Goal: Transaction & Acquisition: Purchase product/service

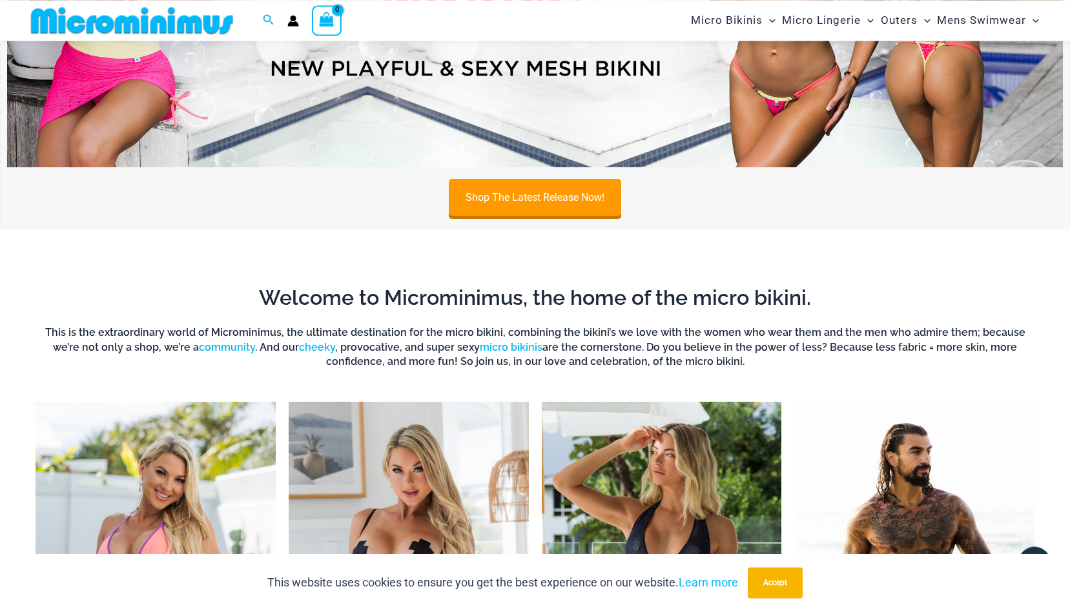
scroll to position [122, 0]
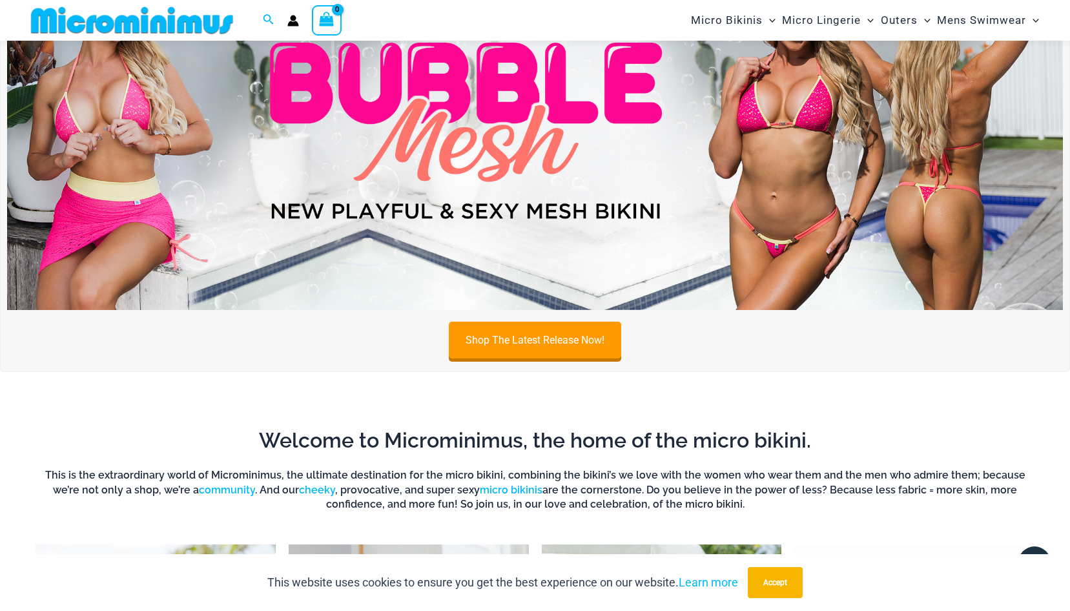
click at [502, 189] on img at bounding box center [535, 131] width 1056 height 359
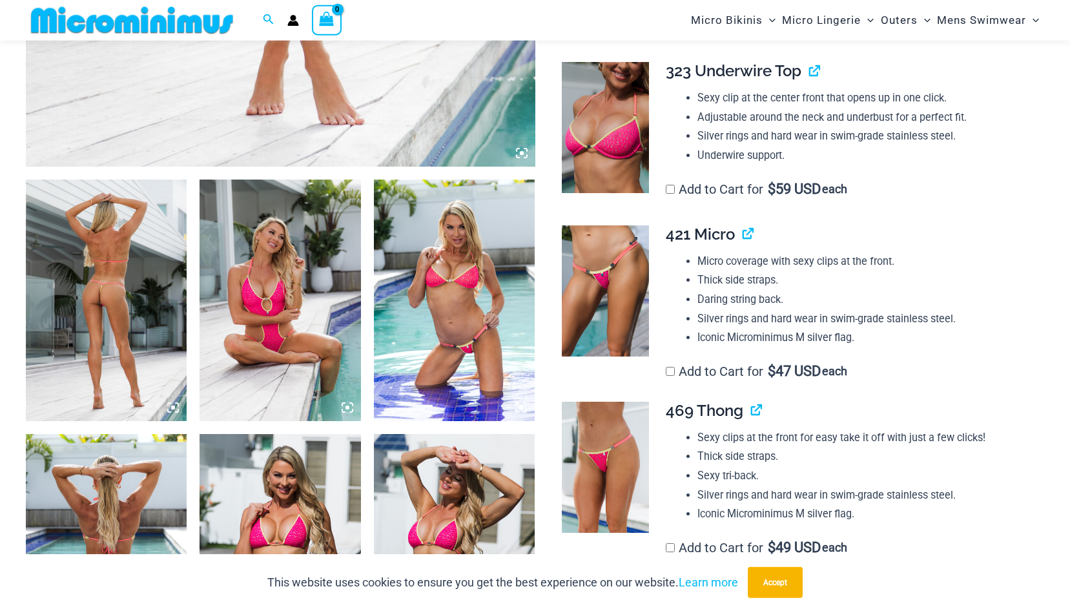
scroll to position [719, 0]
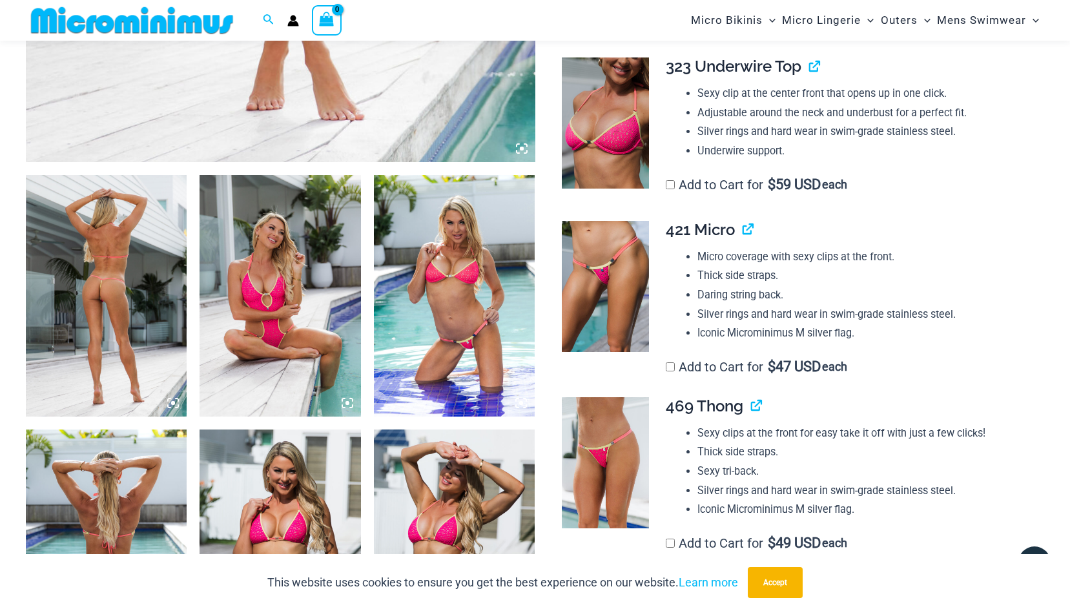
click at [134, 322] on img at bounding box center [106, 295] width 161 height 241
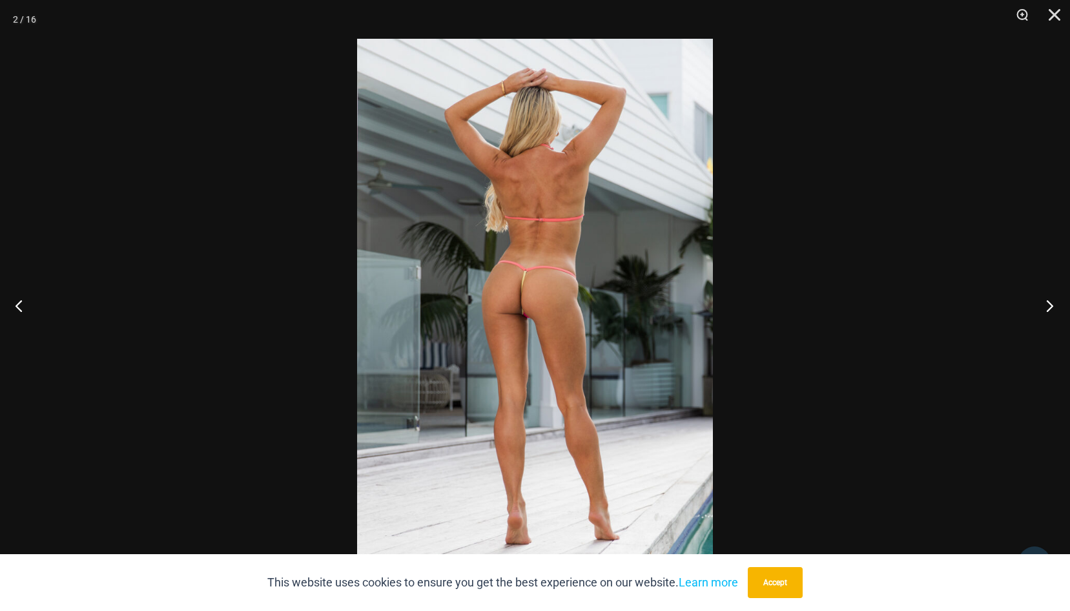
click at [1049, 299] on button "Next" at bounding box center [1045, 305] width 48 height 65
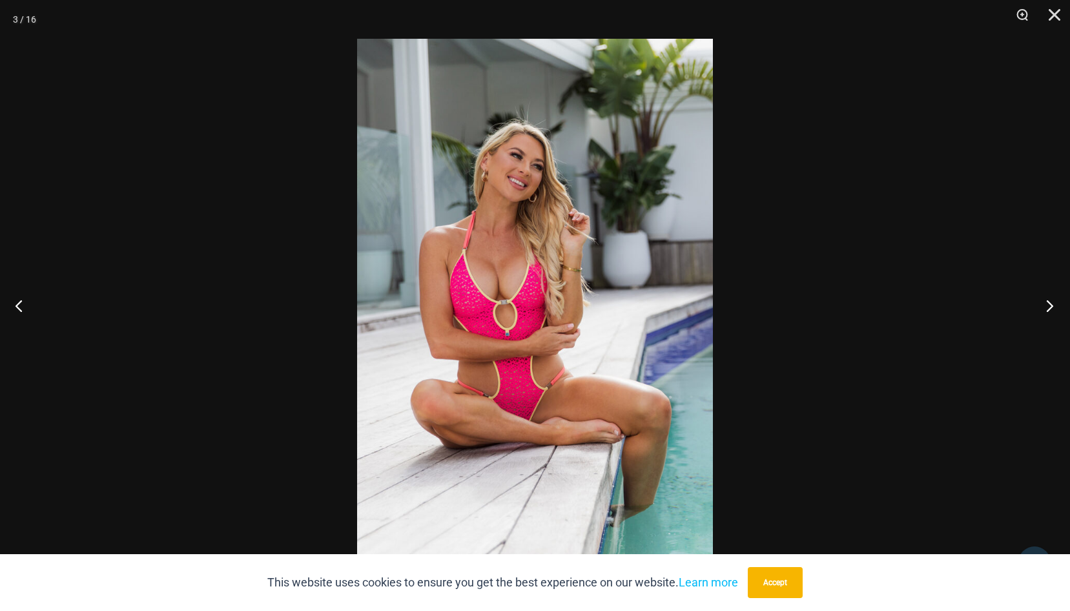
click at [1049, 300] on button "Next" at bounding box center [1045, 305] width 48 height 65
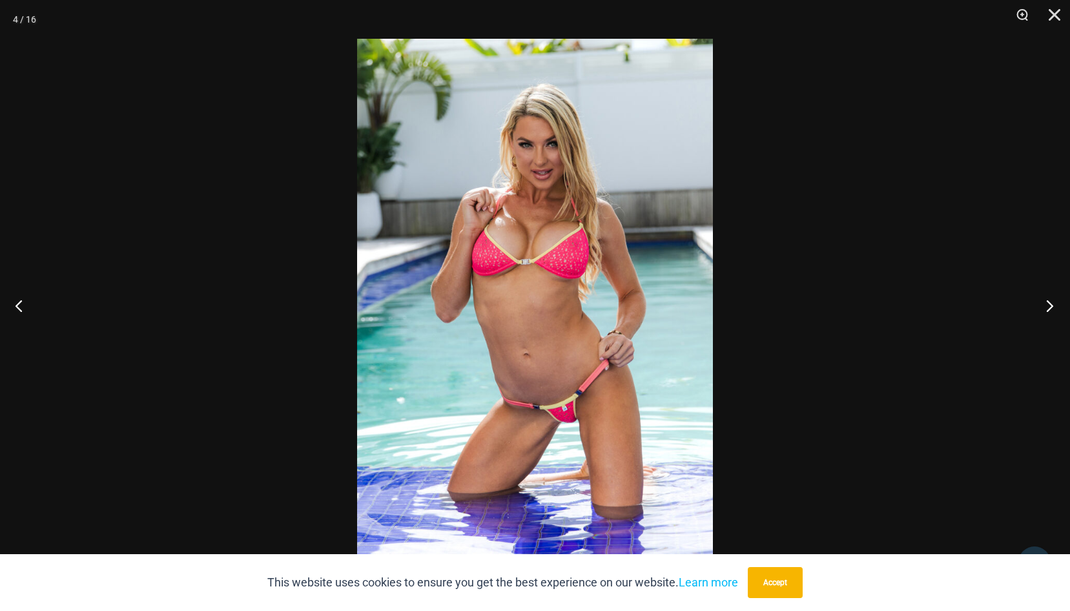
click at [1049, 300] on button "Next" at bounding box center [1045, 305] width 48 height 65
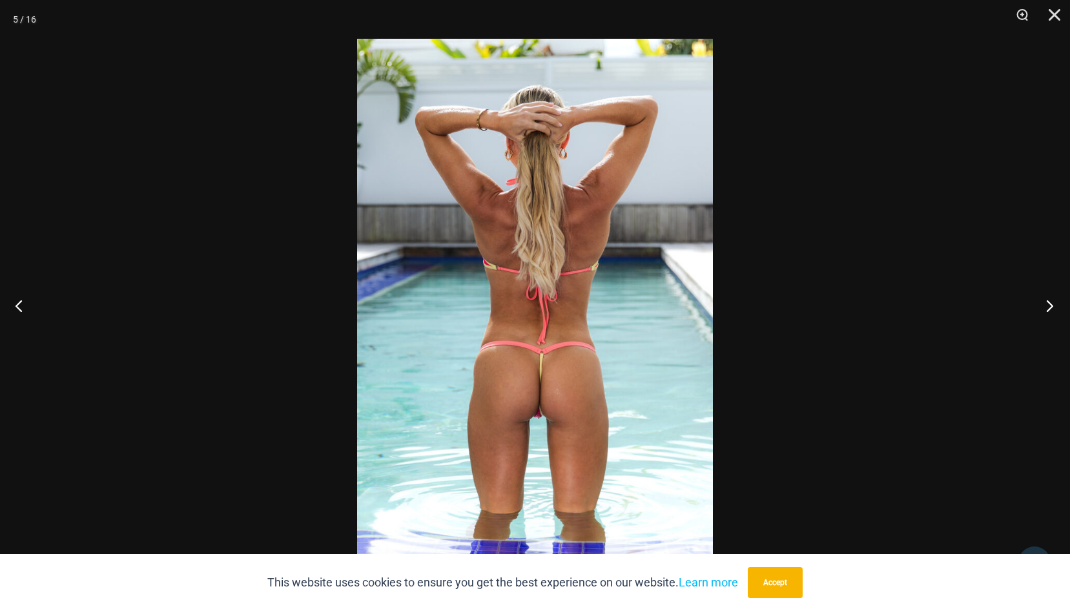
click at [1049, 300] on button "Next" at bounding box center [1045, 305] width 48 height 65
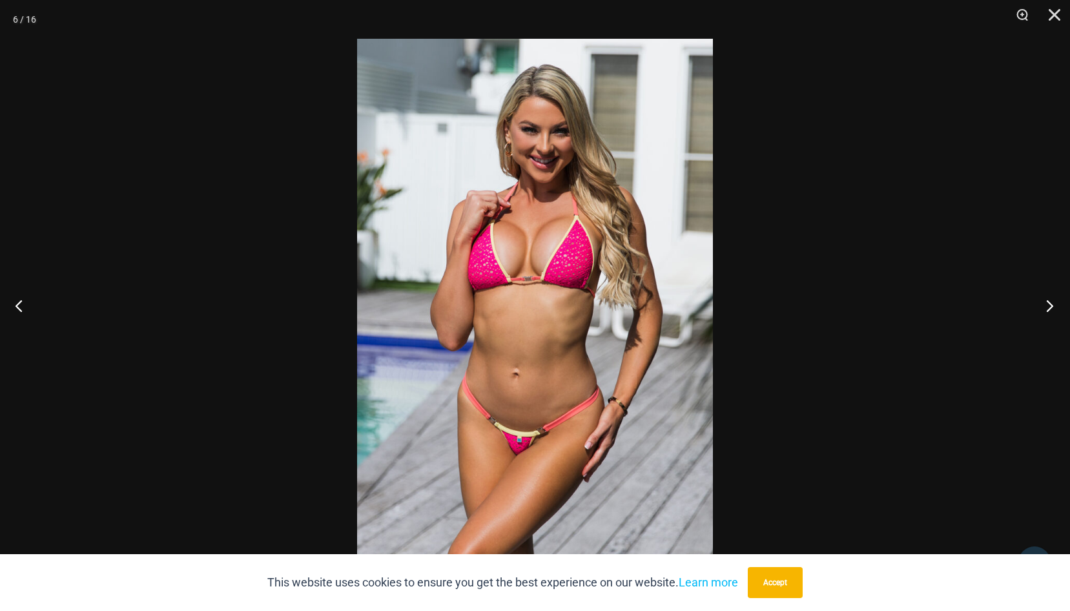
click at [1049, 300] on button "Next" at bounding box center [1045, 305] width 48 height 65
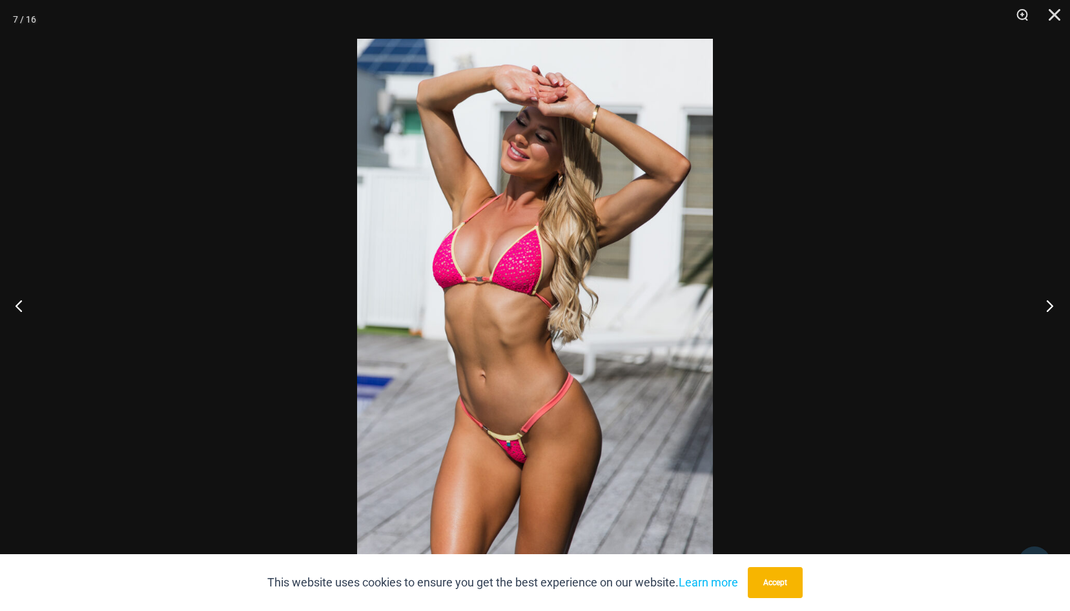
click at [1049, 300] on button "Next" at bounding box center [1045, 305] width 48 height 65
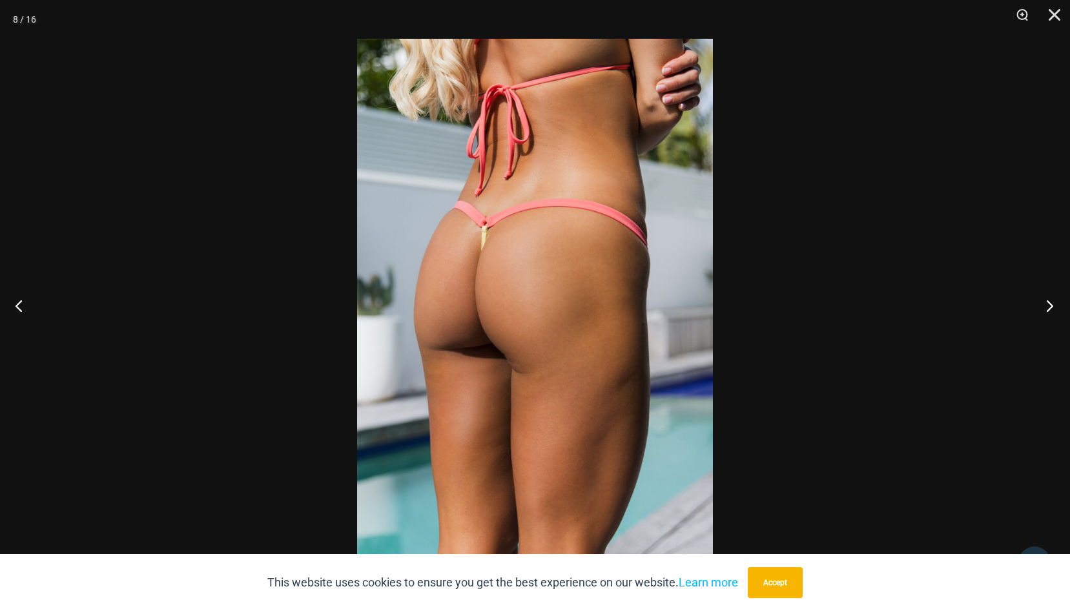
click at [1049, 300] on button "Next" at bounding box center [1045, 305] width 48 height 65
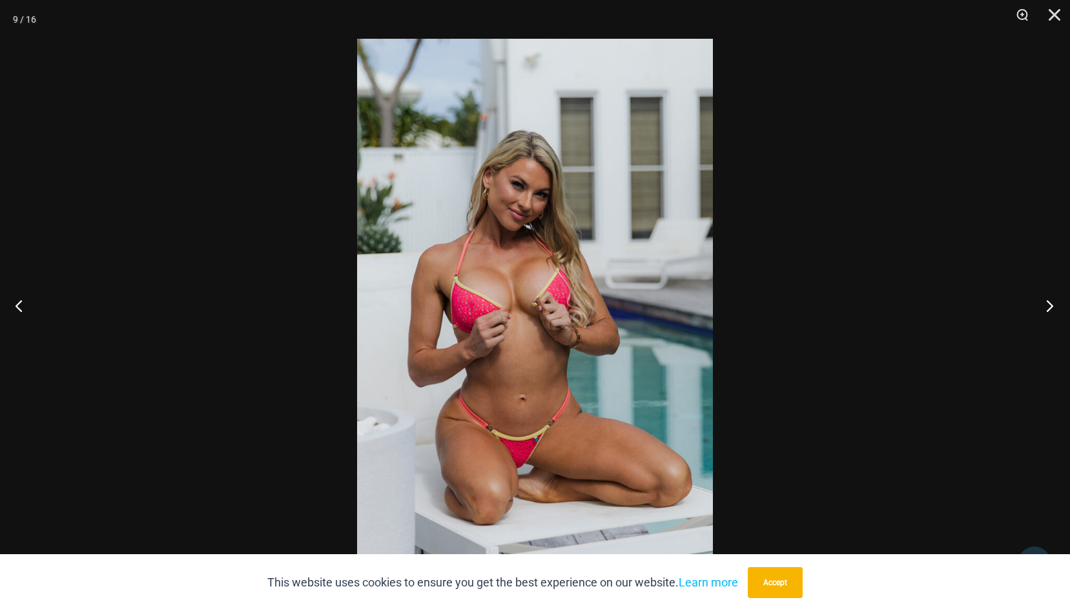
click at [1049, 300] on button "Next" at bounding box center [1045, 305] width 48 height 65
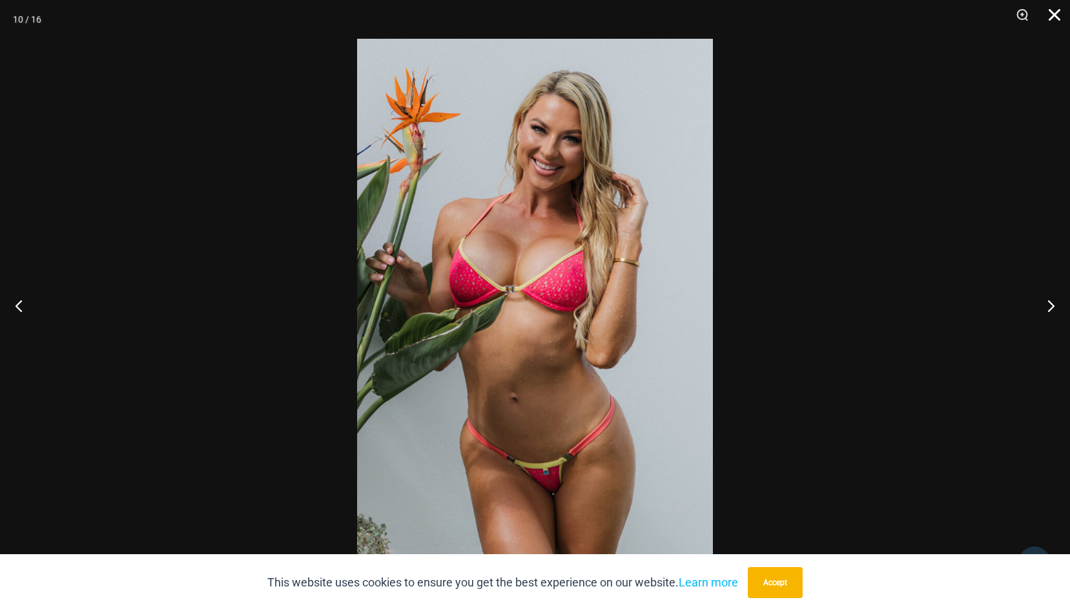
click at [1054, 14] on button "Close" at bounding box center [1050, 19] width 32 height 39
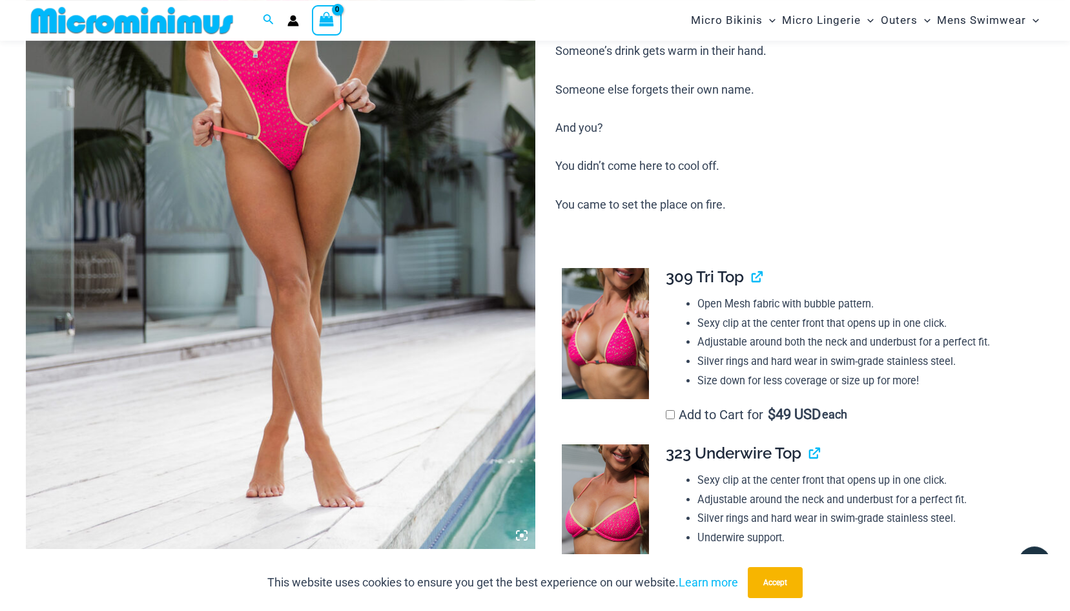
scroll to position [192, 0]
